Goal: Transaction & Acquisition: Purchase product/service

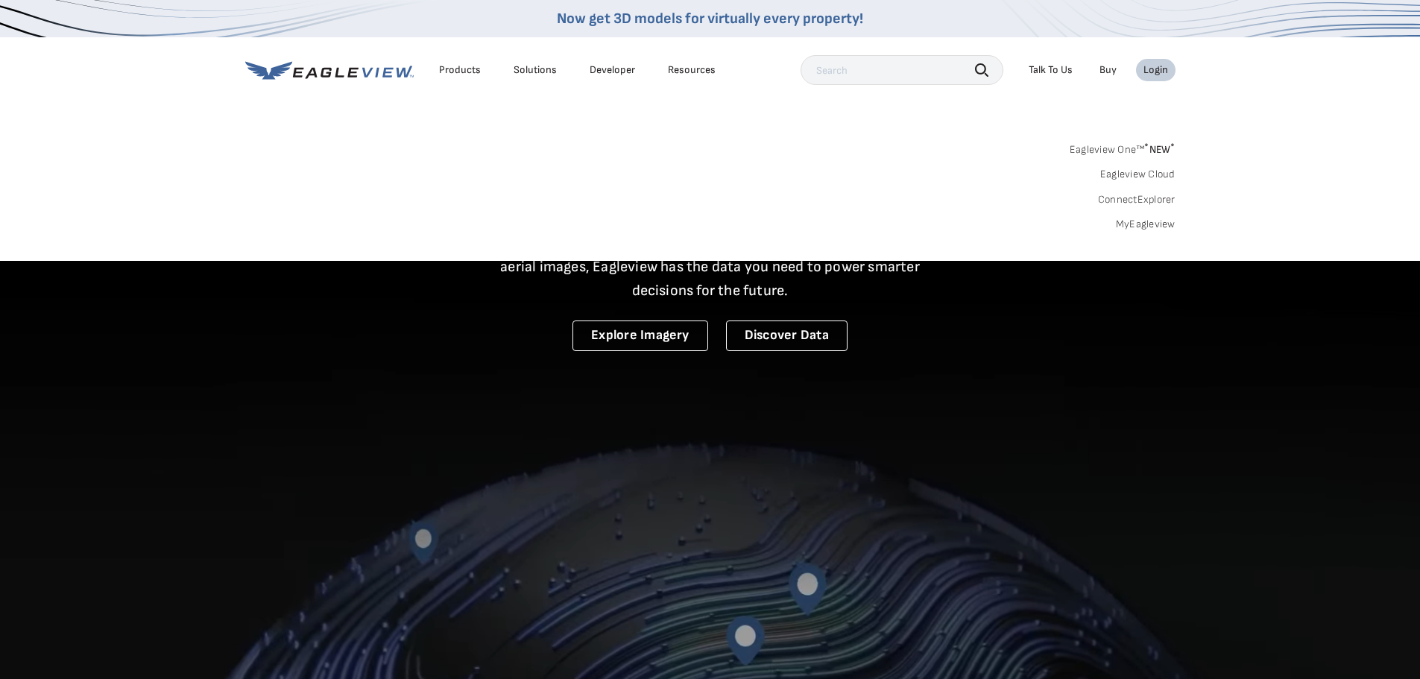
click at [1133, 225] on link "MyEagleview" at bounding box center [1146, 224] width 60 height 13
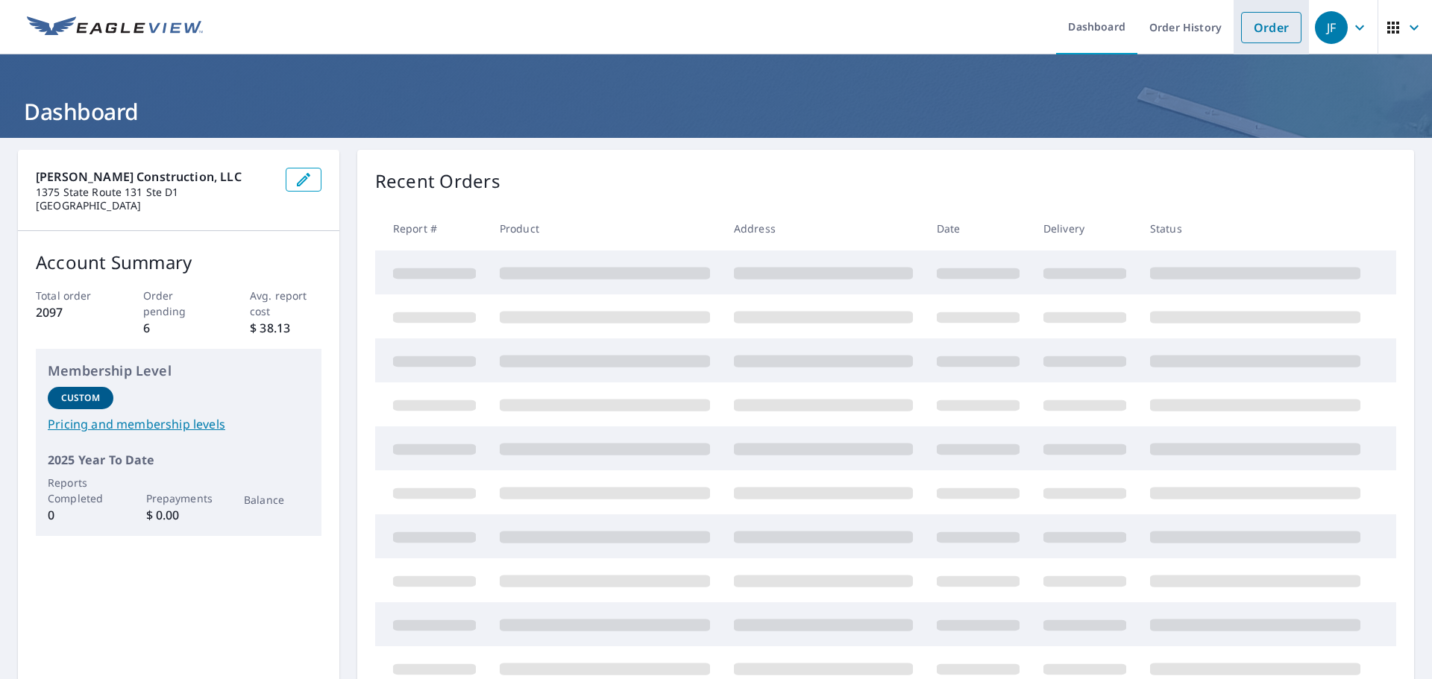
click at [1254, 32] on link "Order" at bounding box center [1271, 27] width 60 height 31
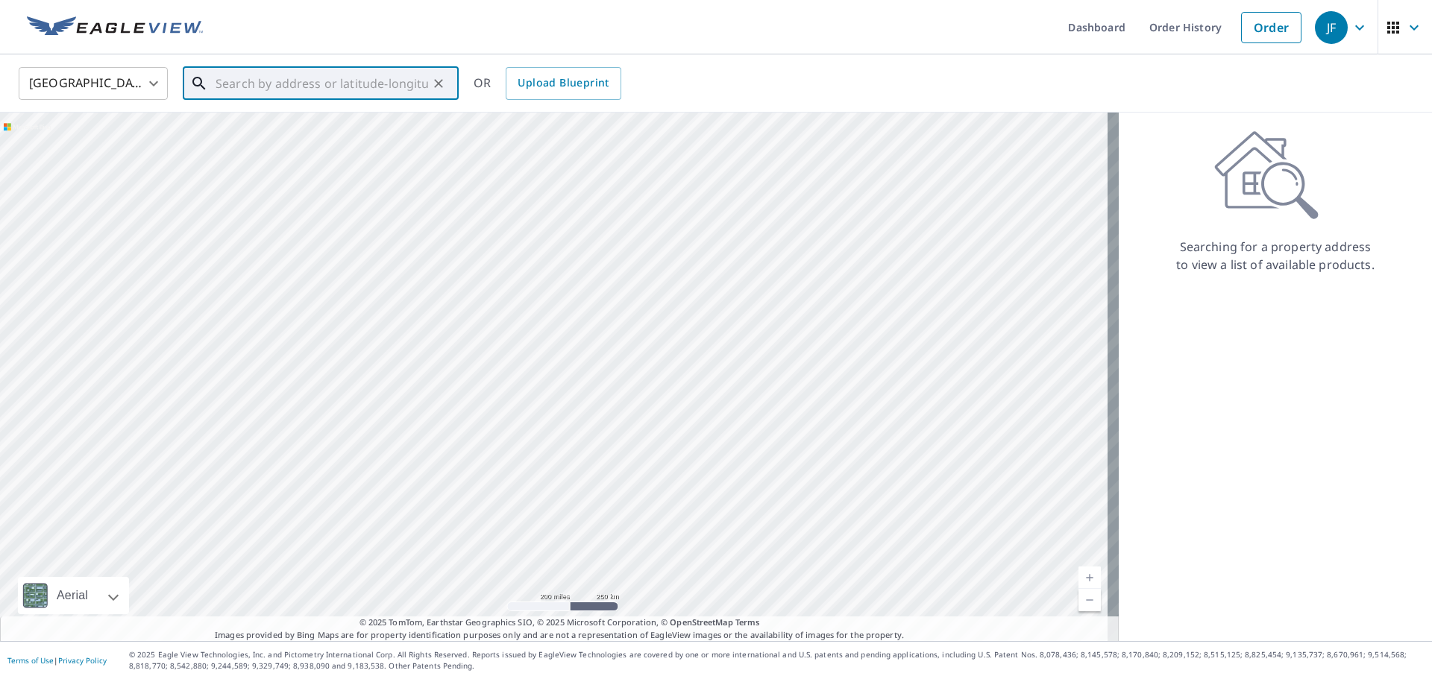
click at [403, 81] on input "text" at bounding box center [321, 84] width 212 height 42
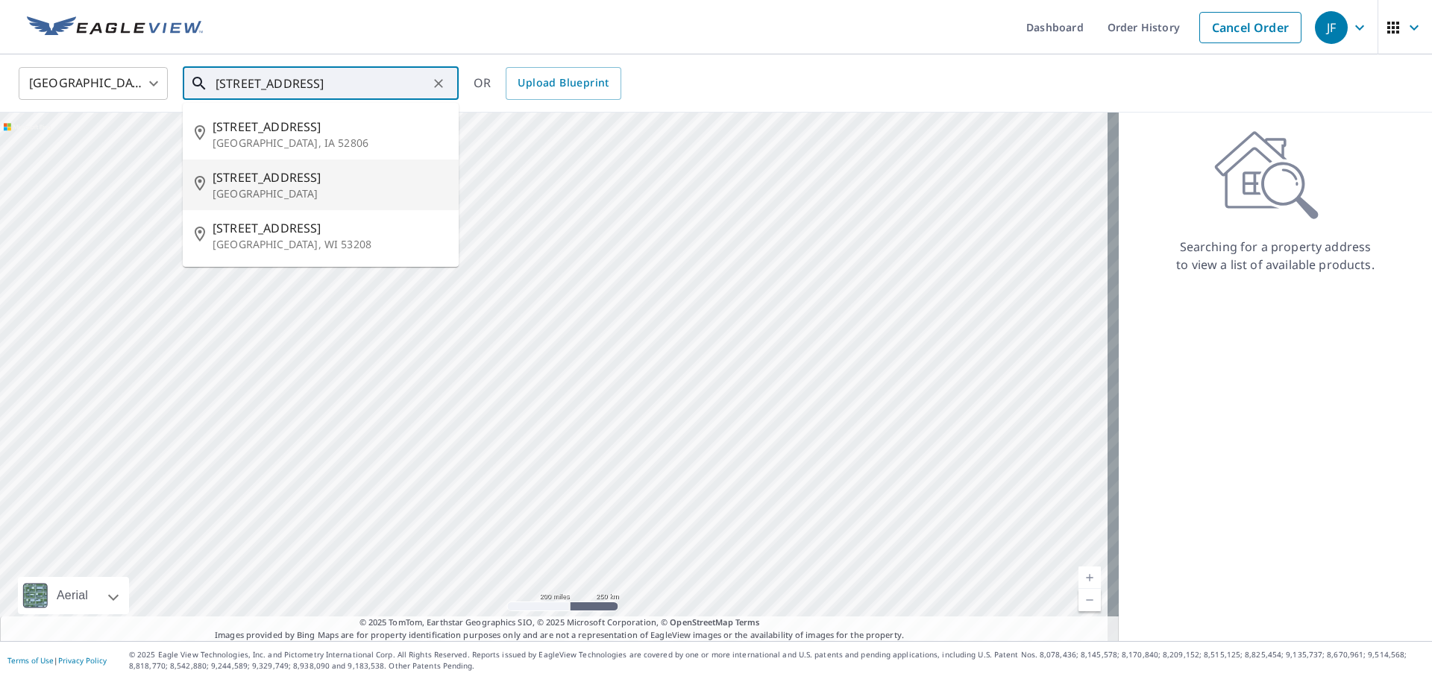
click at [239, 179] on span "[STREET_ADDRESS]" at bounding box center [329, 178] width 234 height 18
type input "[STREET_ADDRESS]"
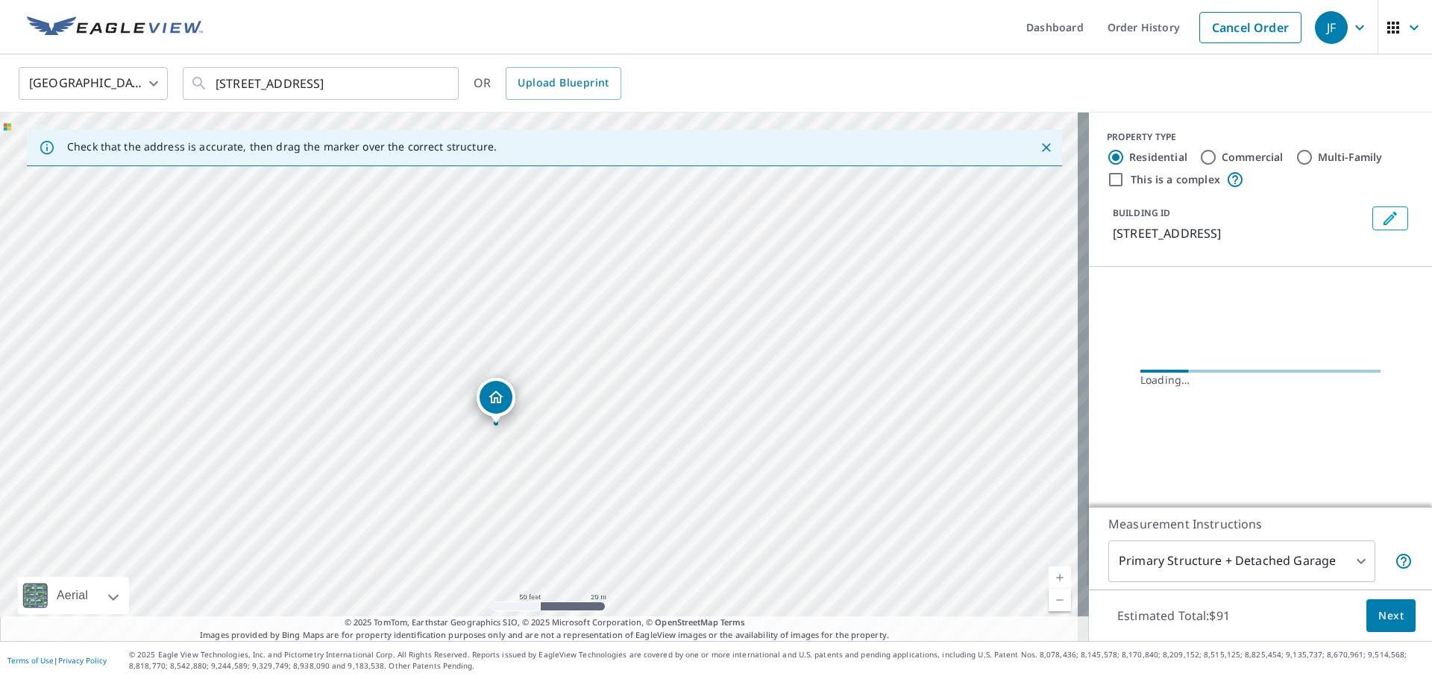
drag, startPoint x: 470, startPoint y: 429, endPoint x: 597, endPoint y: 413, distance: 128.5
click at [597, 413] on div "[STREET_ADDRESS]" at bounding box center [544, 377] width 1089 height 529
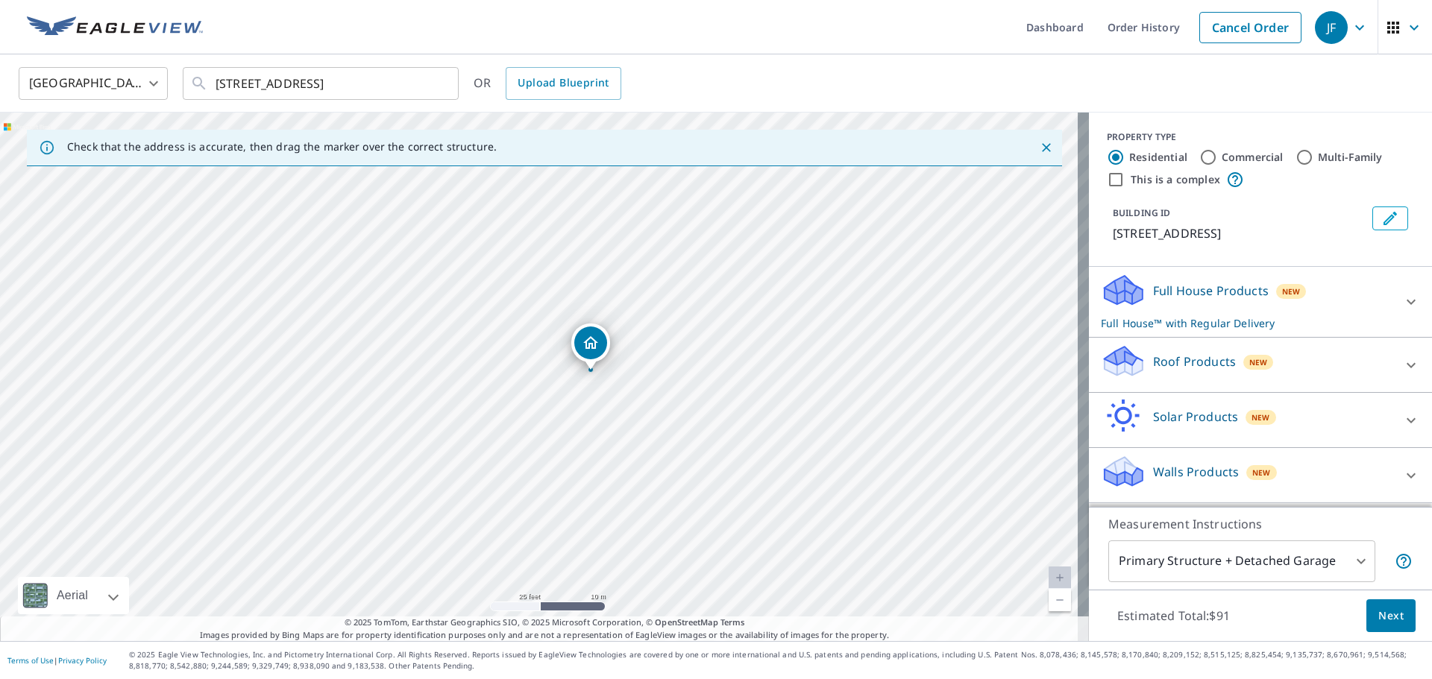
drag, startPoint x: 573, startPoint y: 413, endPoint x: 625, endPoint y: 409, distance: 51.6
click at [625, 409] on div "[STREET_ADDRESS]" at bounding box center [544, 377] width 1089 height 529
drag, startPoint x: 582, startPoint y: 344, endPoint x: 531, endPoint y: 290, distance: 74.4
